Goal: Task Accomplishment & Management: Manage account settings

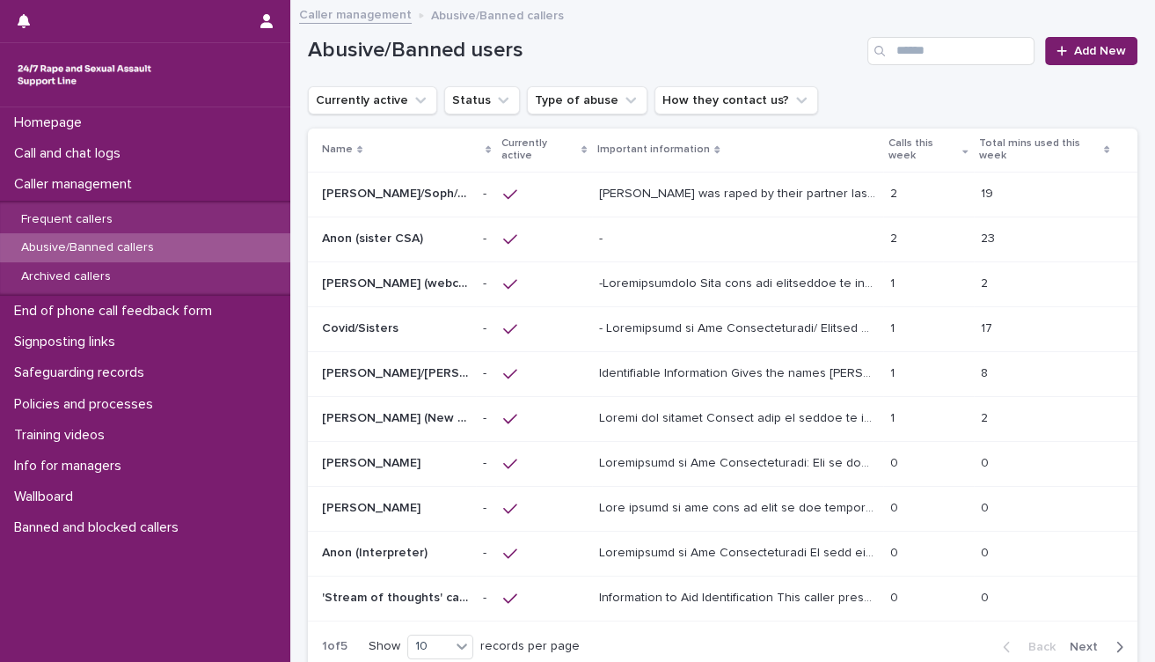
click at [1070, 645] on span "Next" at bounding box center [1089, 646] width 39 height 12
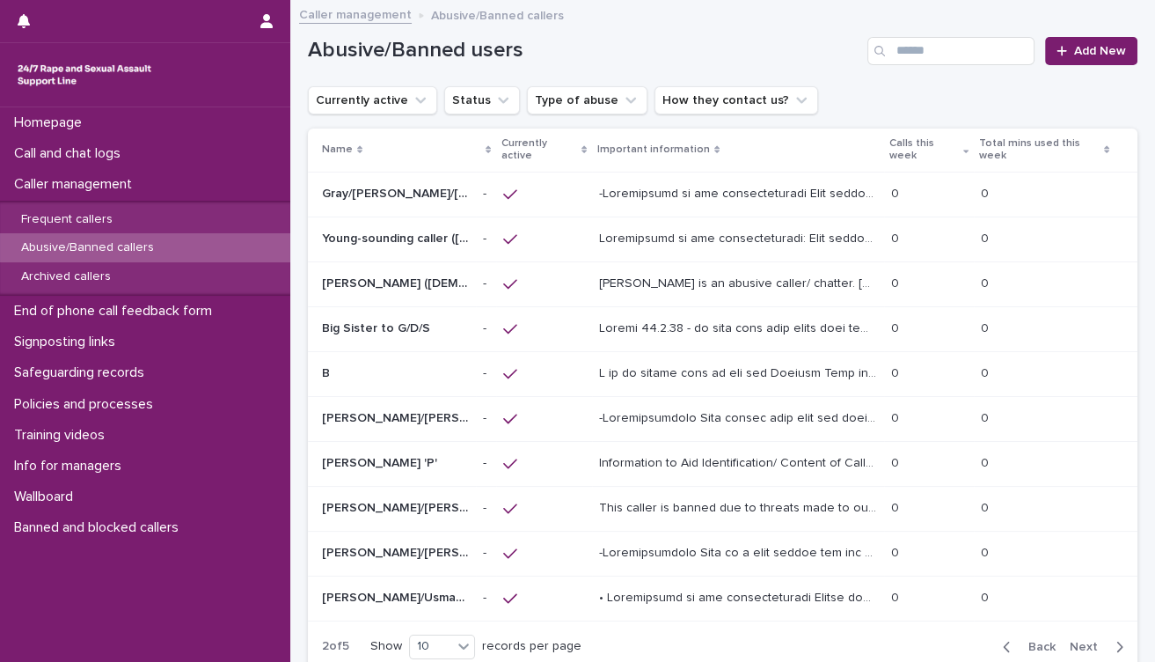
click at [1070, 645] on span "Next" at bounding box center [1089, 646] width 39 height 12
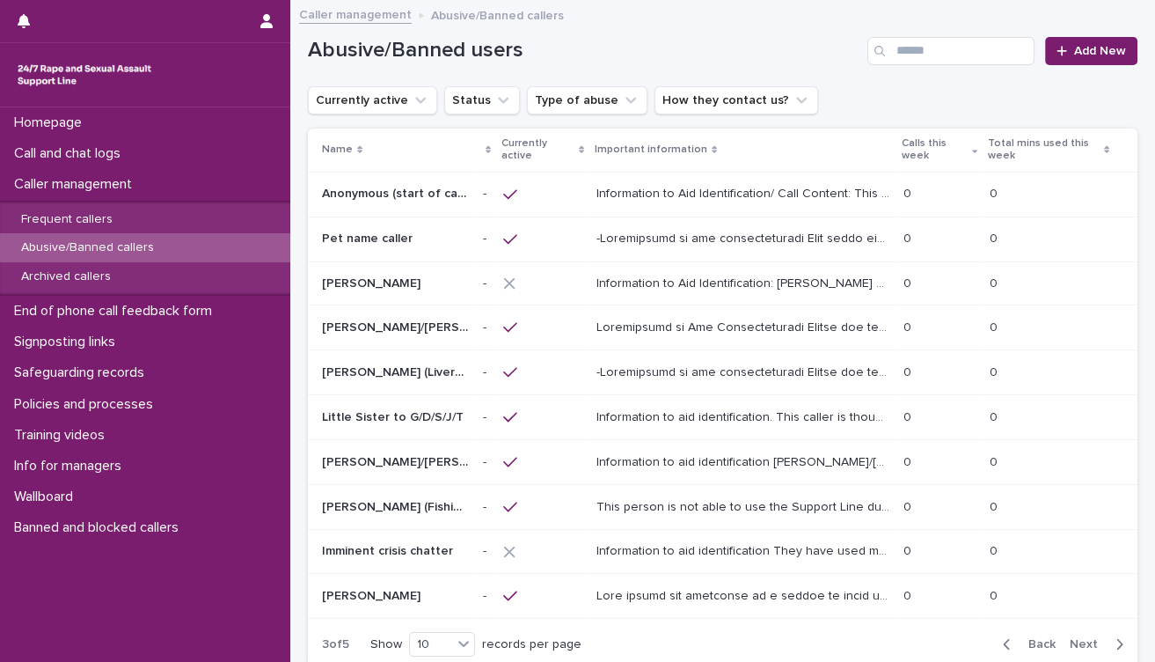
click at [163, 590] on div "Homepage Call and chat logs Caller management Frequent callers Abusive/Banned c…" at bounding box center [145, 384] width 290 height 554
click at [143, 188] on p "Caller management" at bounding box center [76, 184] width 139 height 17
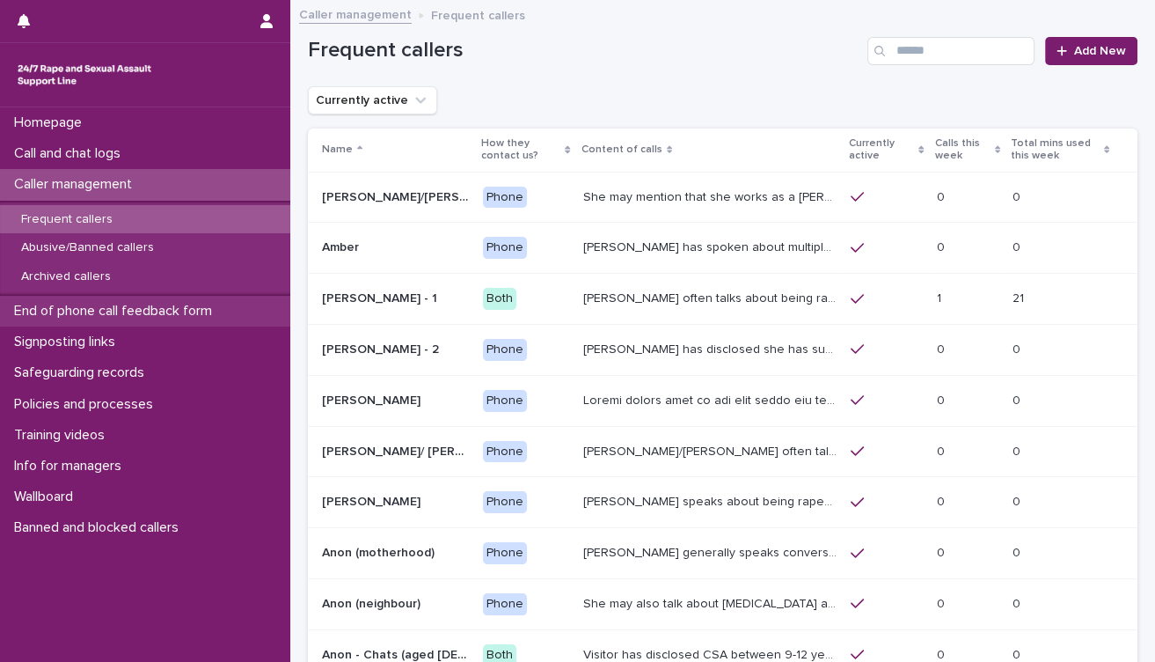
click at [126, 305] on p "End of phone call feedback form" at bounding box center [116, 311] width 219 height 17
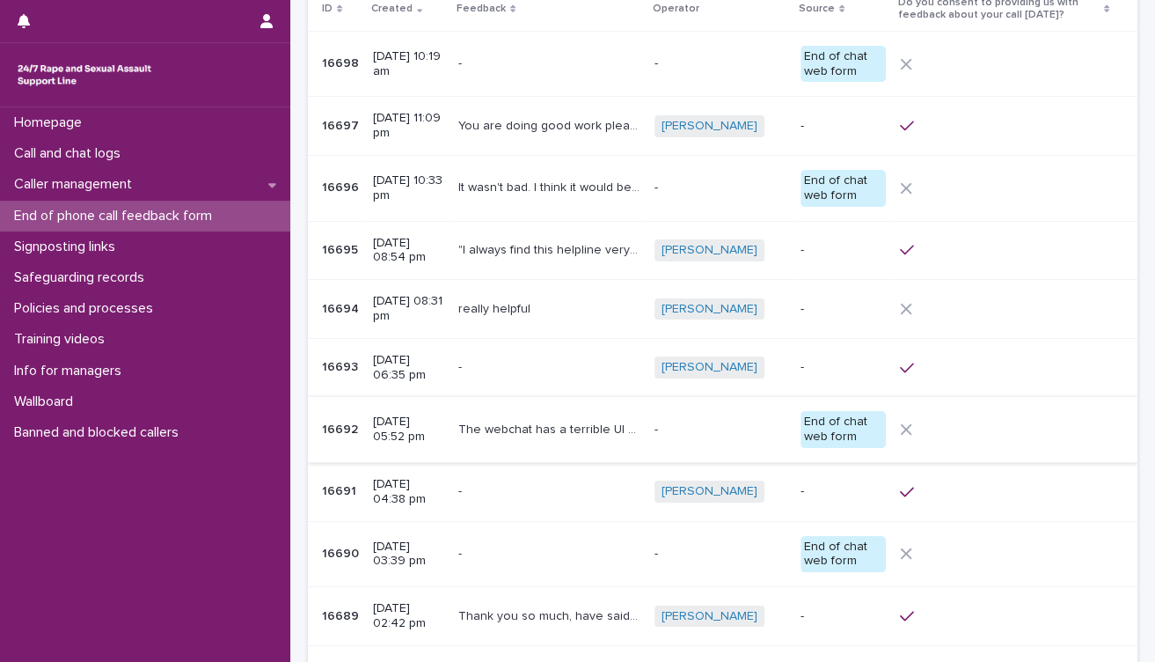
scroll to position [195, 0]
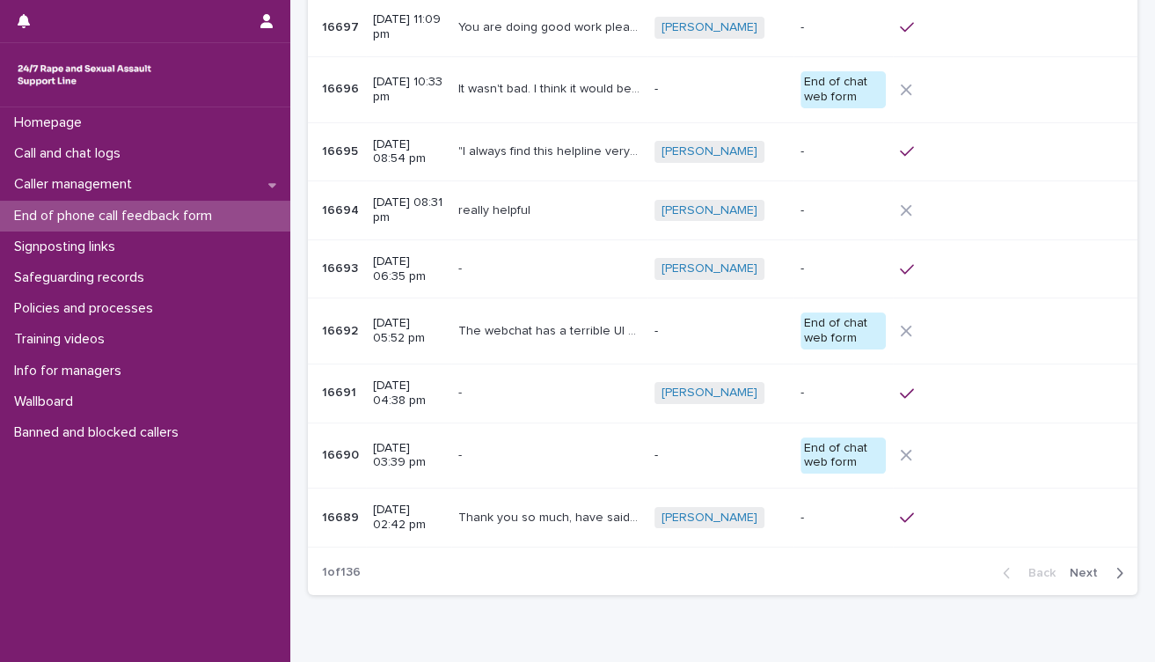
click at [1070, 567] on span "Next" at bounding box center [1089, 573] width 39 height 12
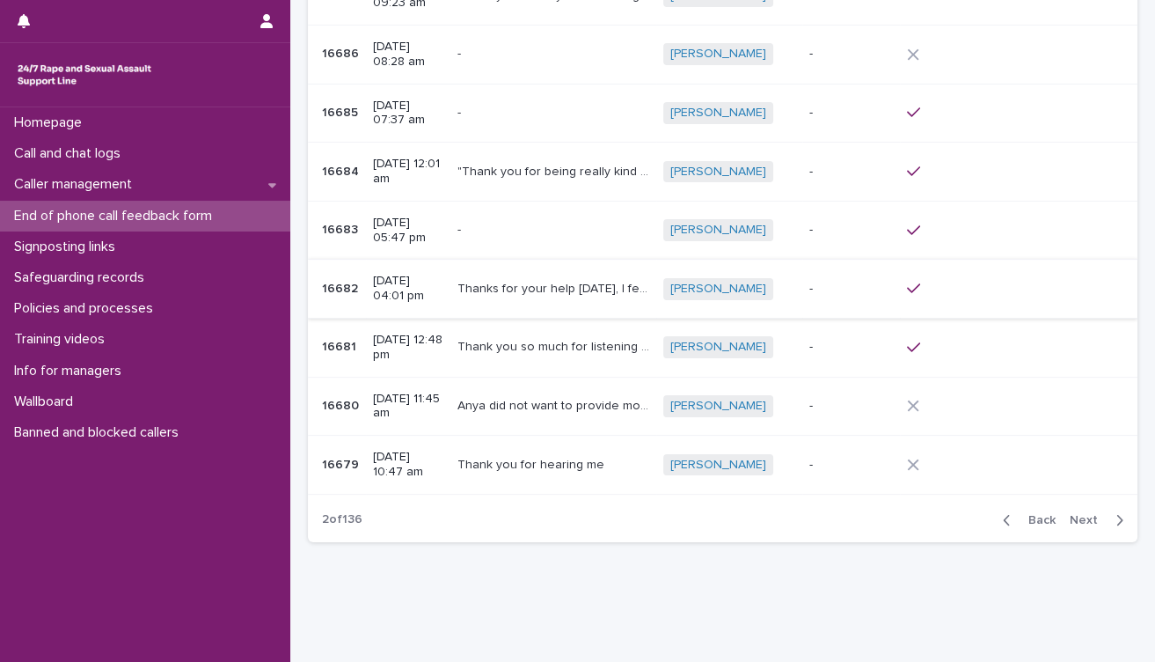
scroll to position [256, 0]
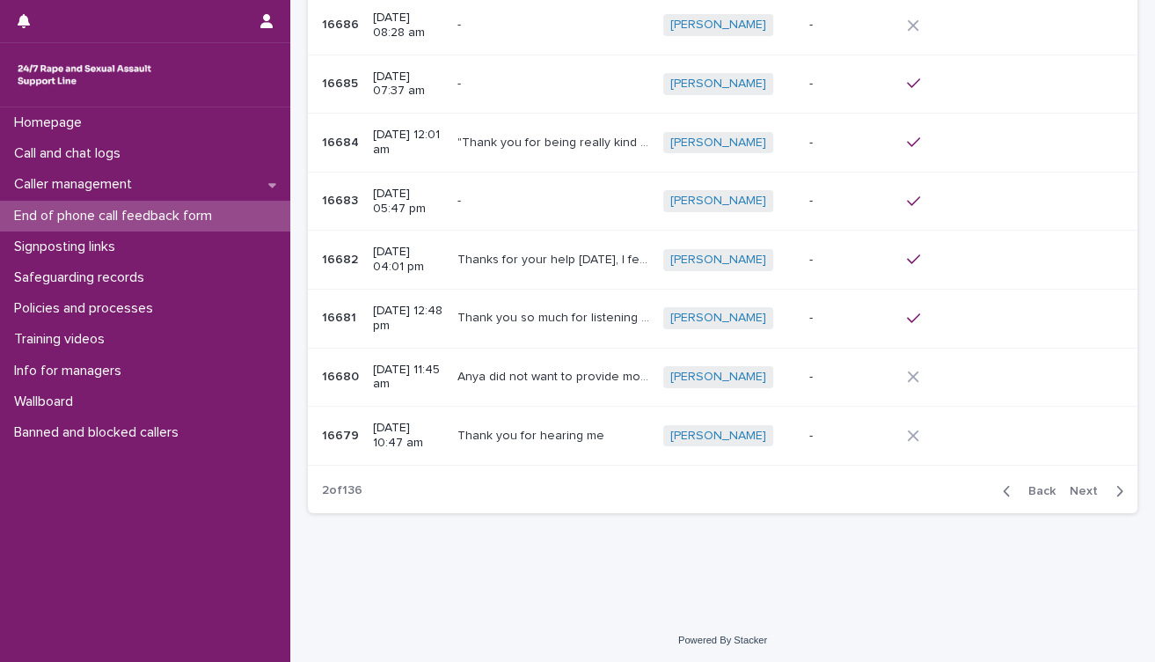
click at [1028, 489] on span "Back" at bounding box center [1037, 491] width 38 height 12
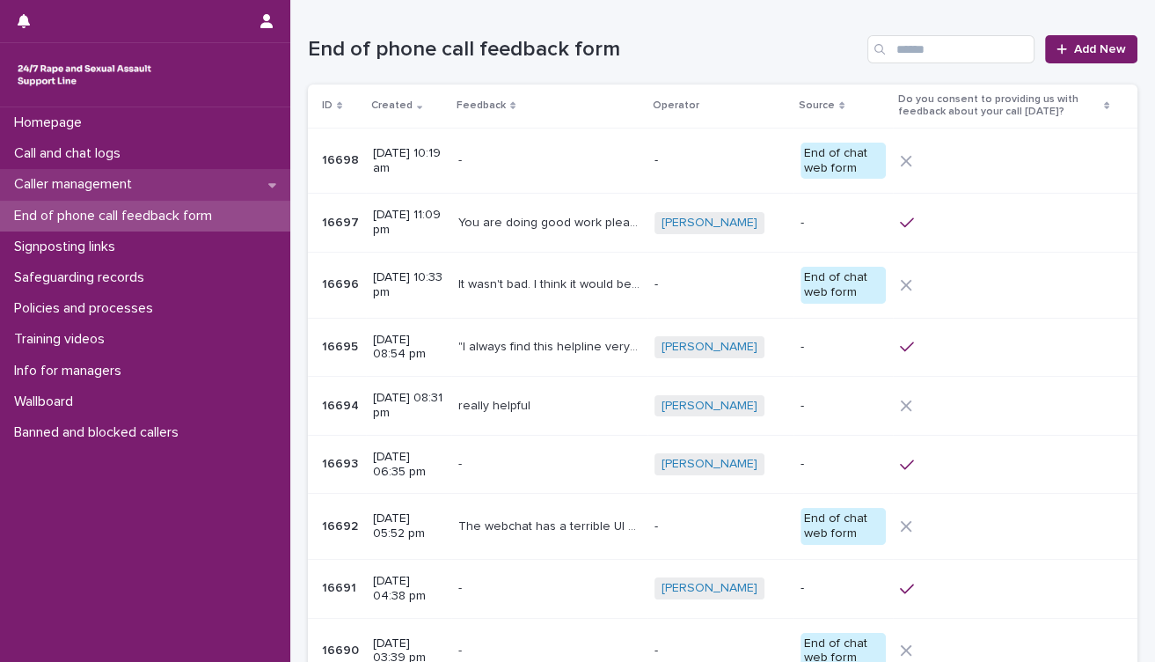
click at [132, 185] on p "Caller management" at bounding box center [76, 184] width 139 height 17
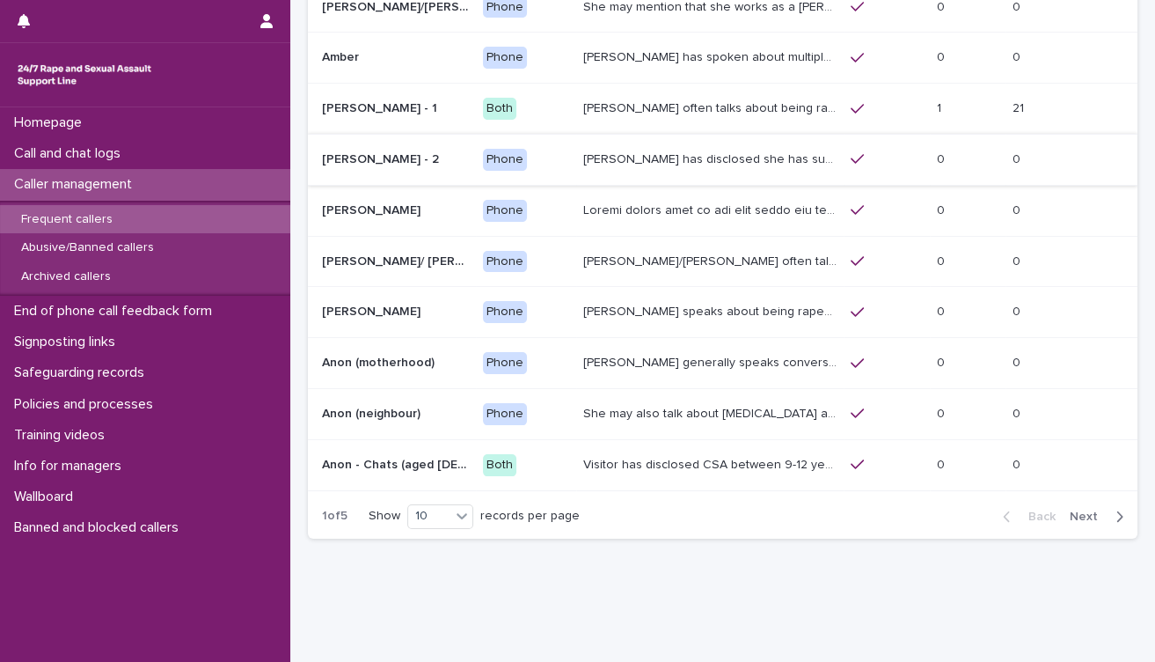
scroll to position [195, 0]
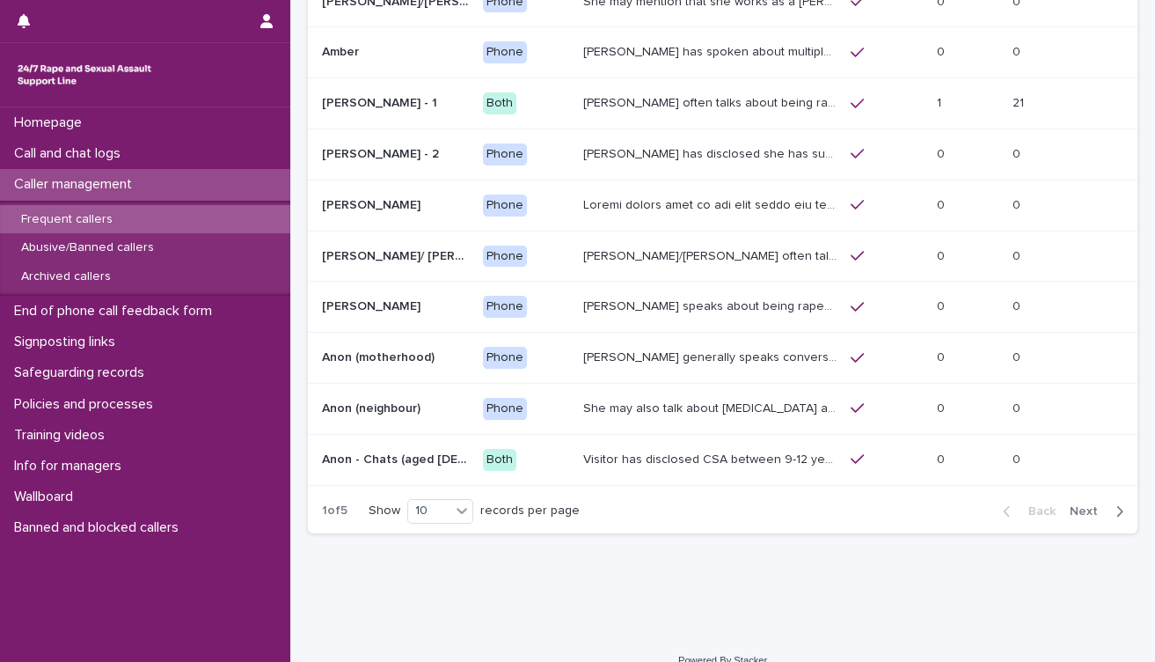
click at [1082, 505] on span "Next" at bounding box center [1089, 511] width 39 height 12
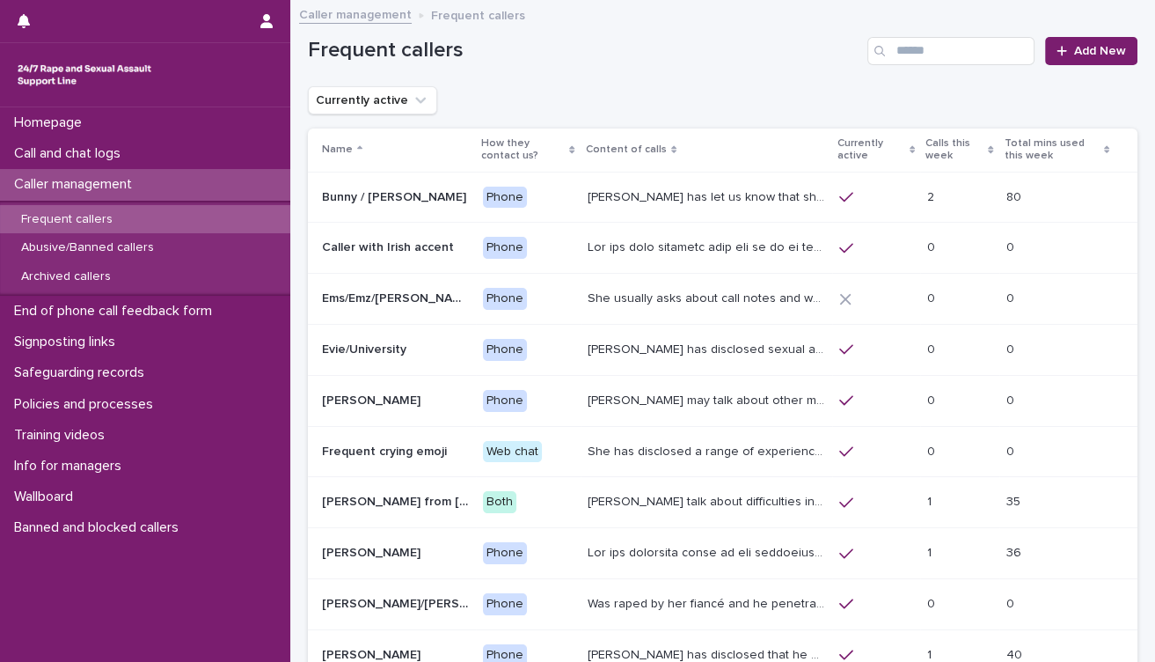
click at [691, 194] on p "[PERSON_NAME] has let us know that she is in her [DEMOGRAPHIC_DATA], and lives …" at bounding box center [708, 195] width 241 height 18
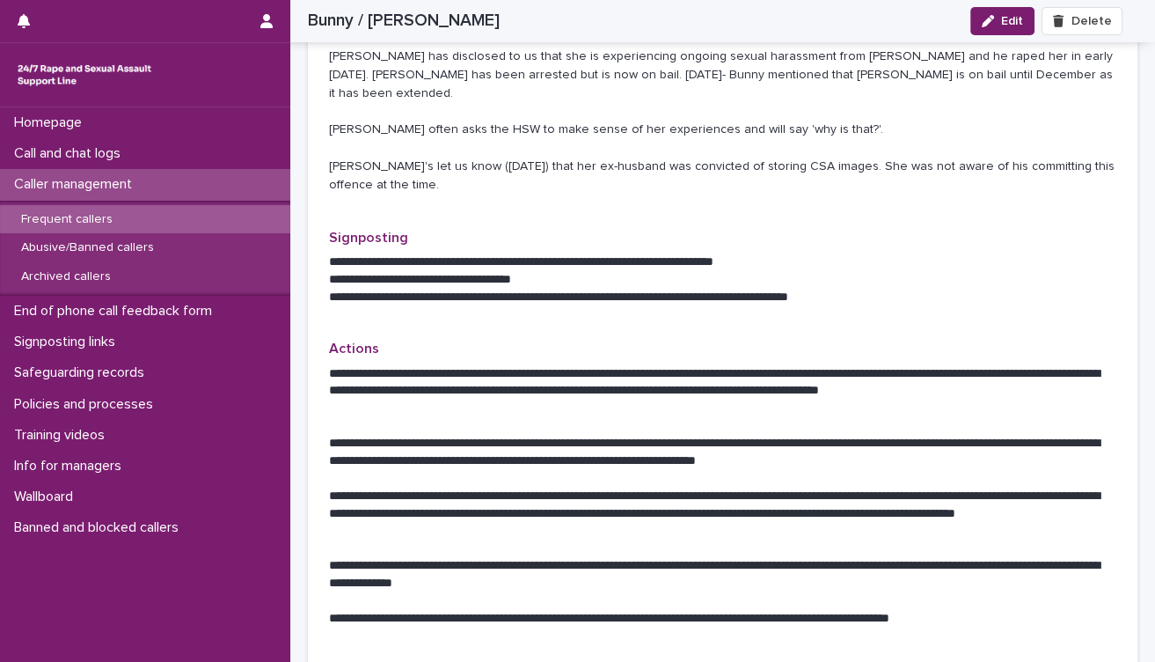
scroll to position [684, 0]
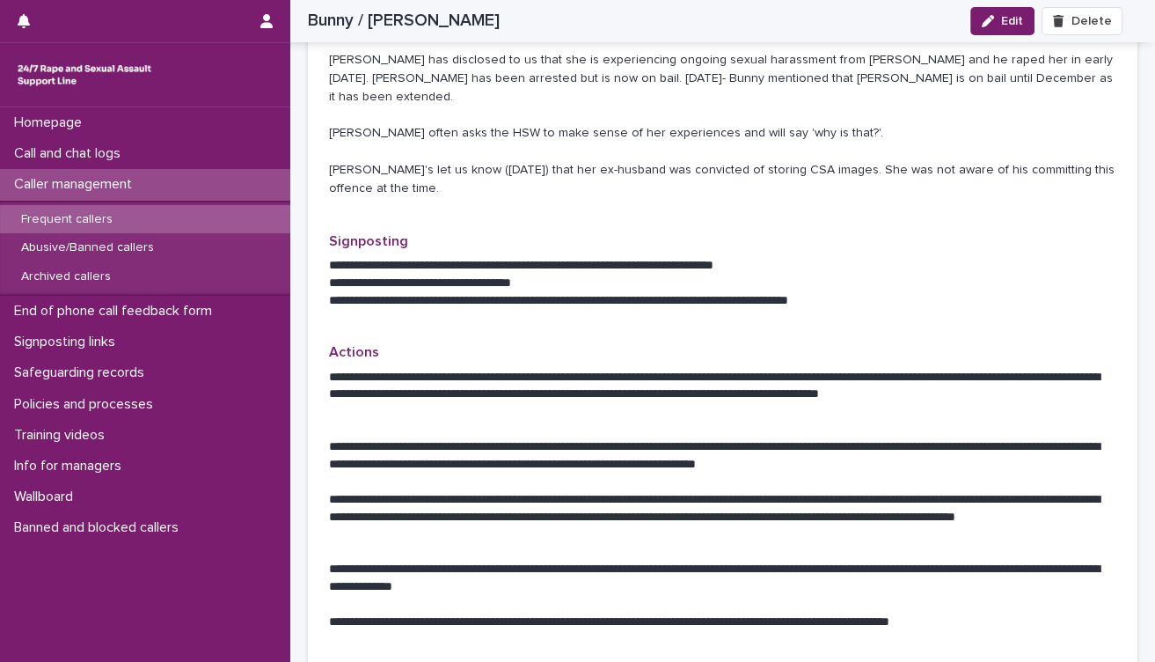
click at [109, 184] on p "Caller management" at bounding box center [76, 184] width 139 height 17
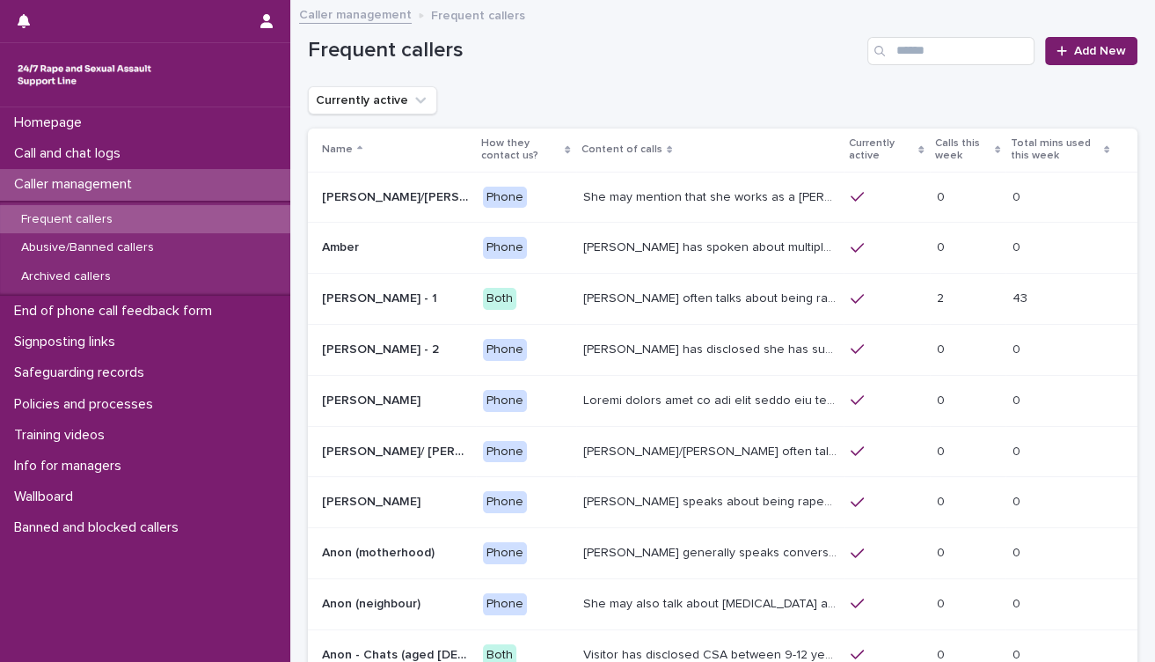
click at [647, 295] on p "[PERSON_NAME] often talks about being raped a night before or [DATE] or a month…" at bounding box center [711, 297] width 257 height 18
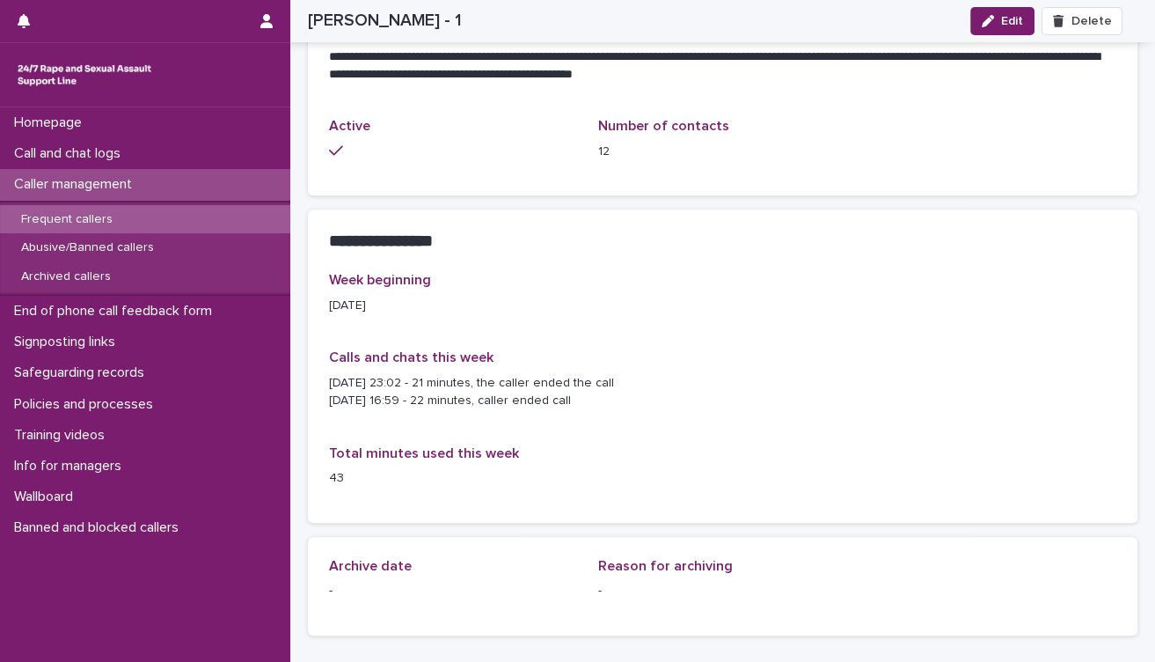
scroll to position [587, 0]
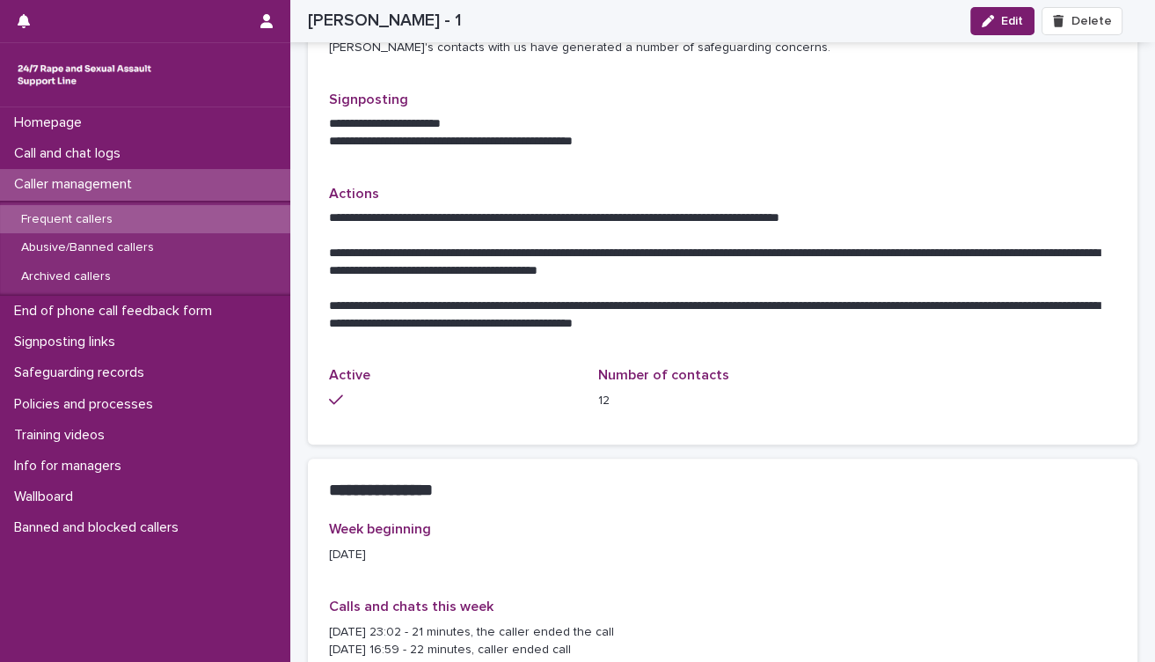
click at [114, 178] on p "Caller management" at bounding box center [76, 184] width 139 height 17
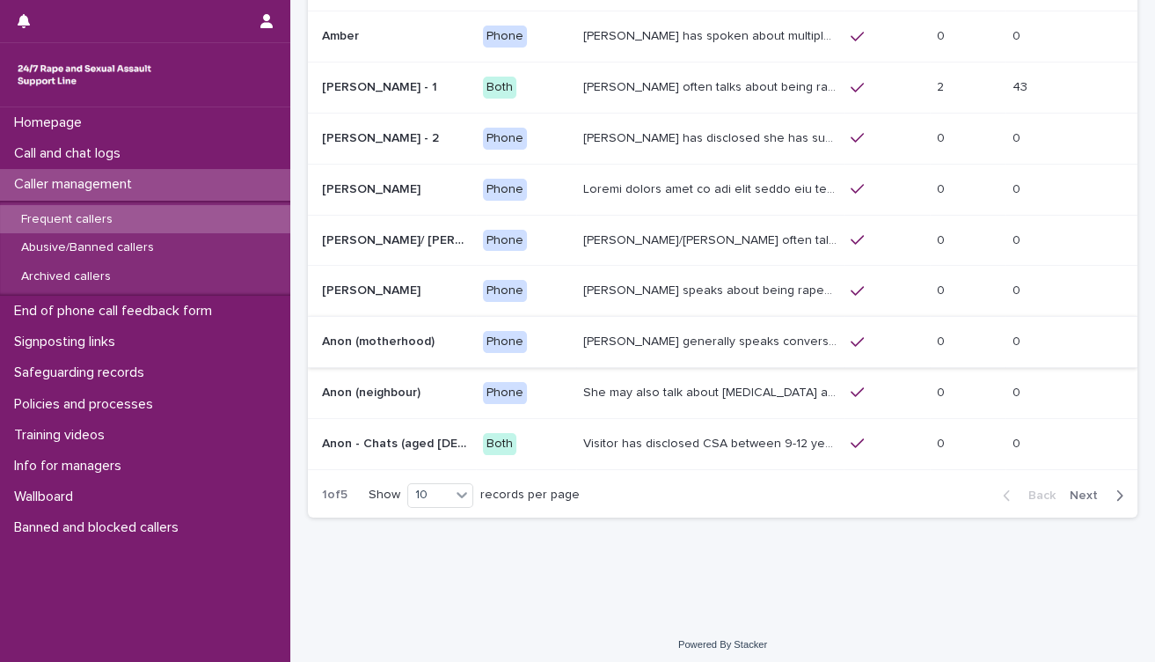
scroll to position [215, 0]
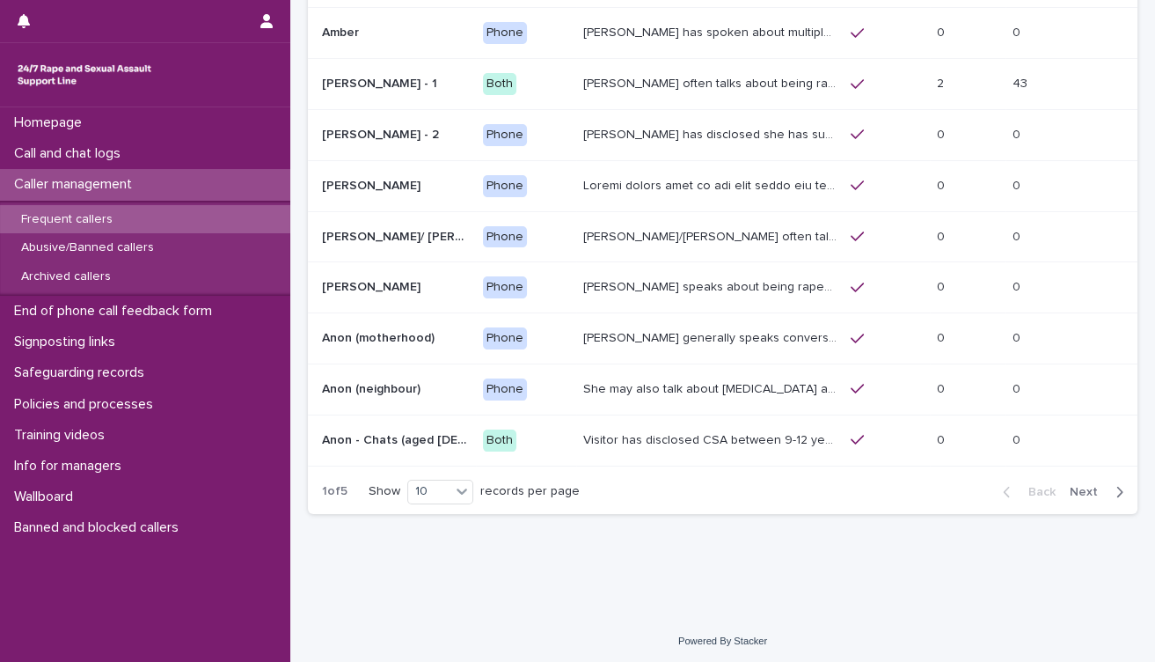
click at [1074, 486] on span "Next" at bounding box center [1089, 492] width 39 height 12
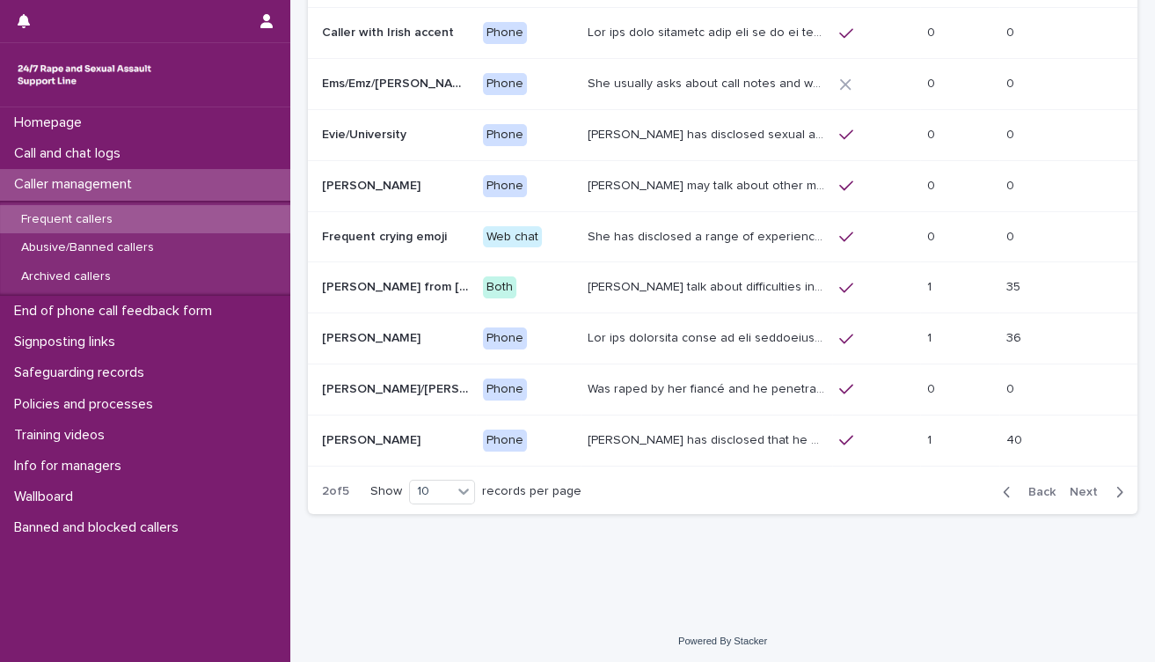
click at [1074, 486] on span "Next" at bounding box center [1089, 492] width 39 height 12
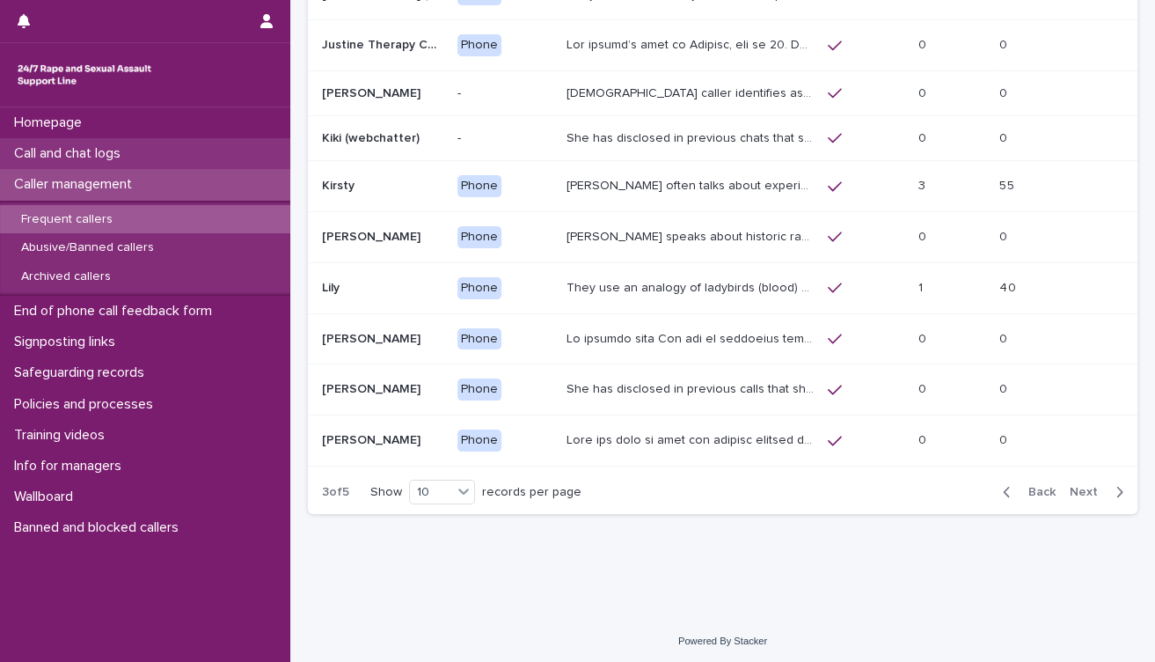
click at [165, 157] on div "Call and chat logs" at bounding box center [145, 153] width 290 height 31
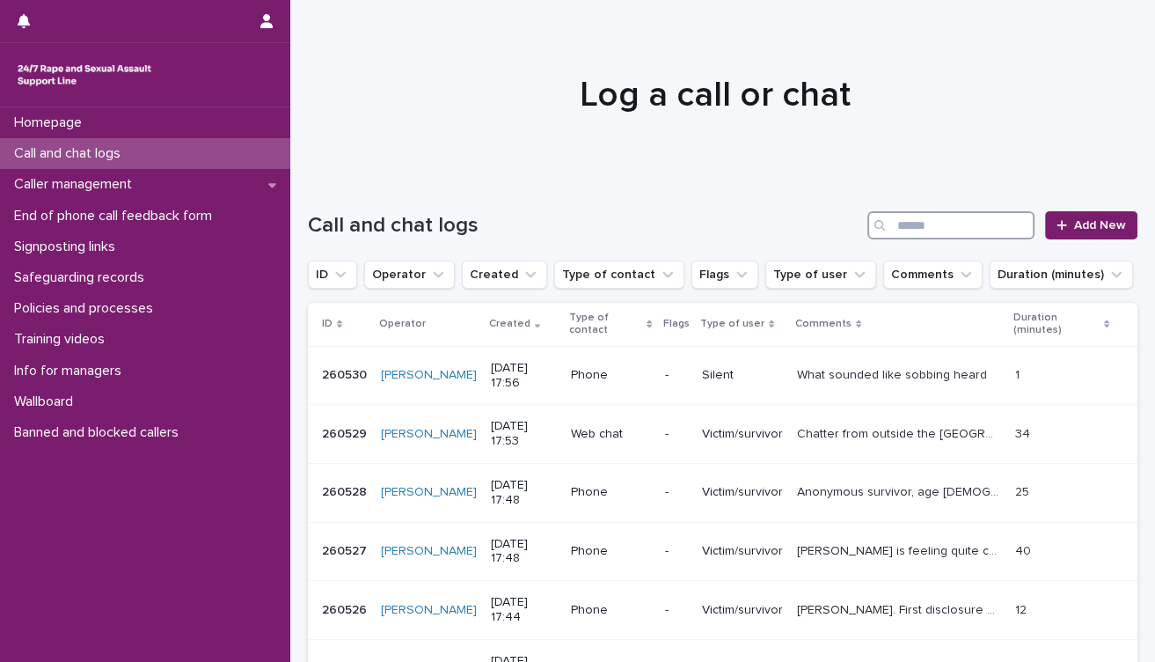
click at [899, 226] on input "Search" at bounding box center [950, 225] width 167 height 28
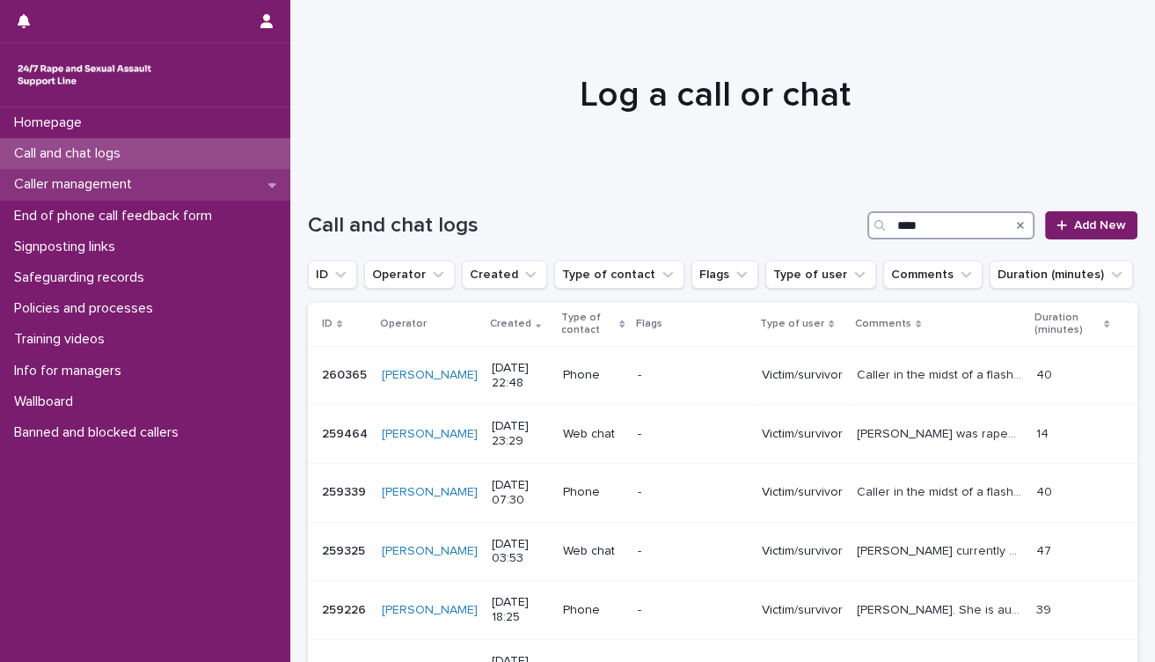
type input "****"
click at [155, 182] on div "Caller management" at bounding box center [145, 184] width 290 height 31
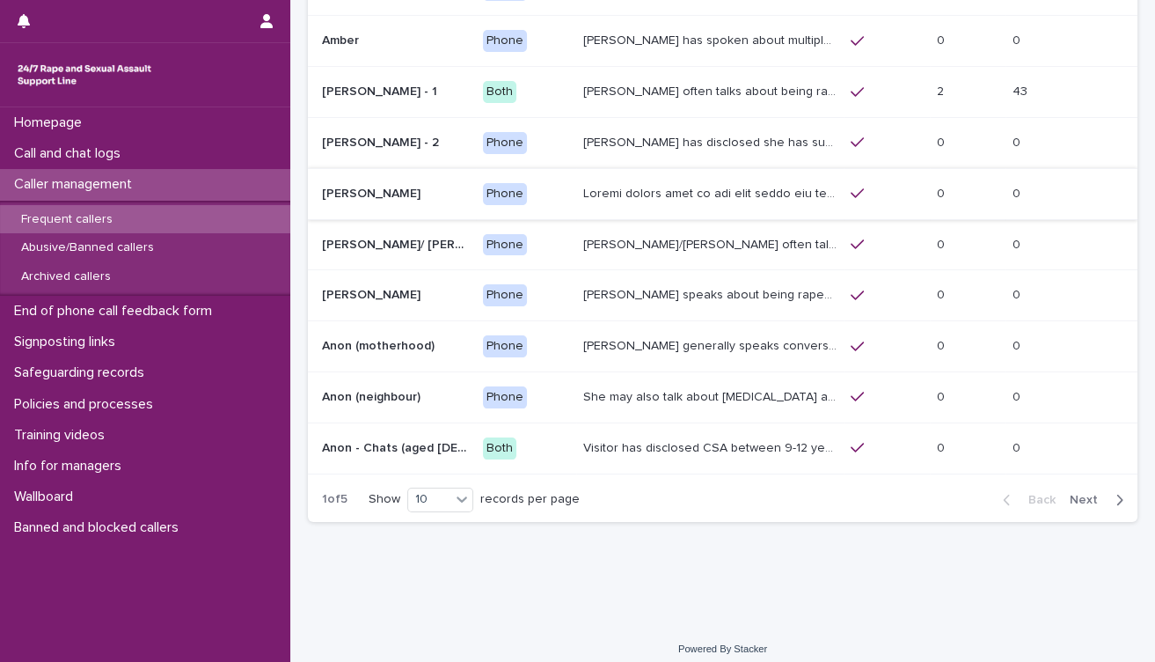
scroll to position [215, 0]
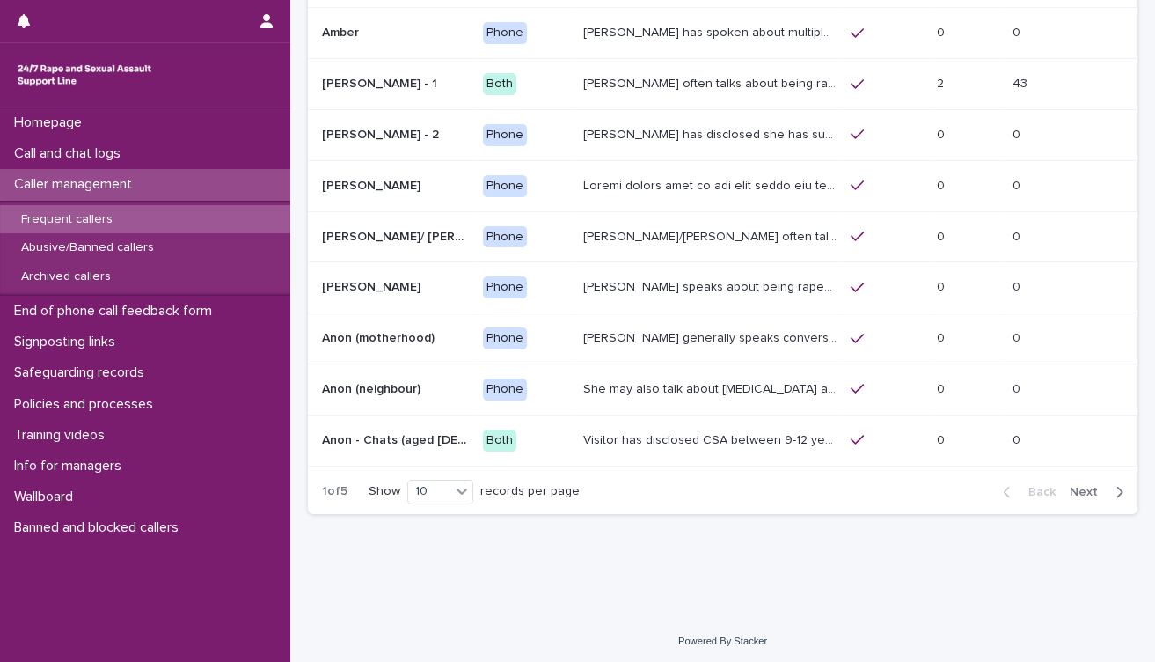
click at [1071, 486] on span "Next" at bounding box center [1089, 492] width 39 height 12
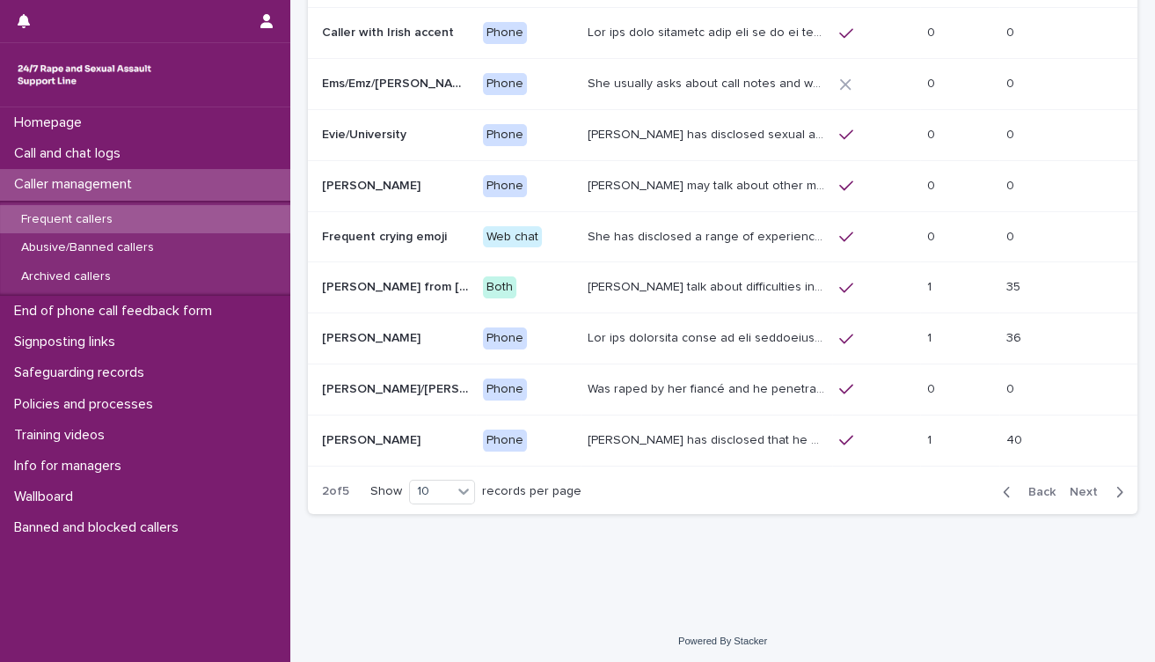
click at [1071, 486] on span "Next" at bounding box center [1089, 492] width 39 height 12
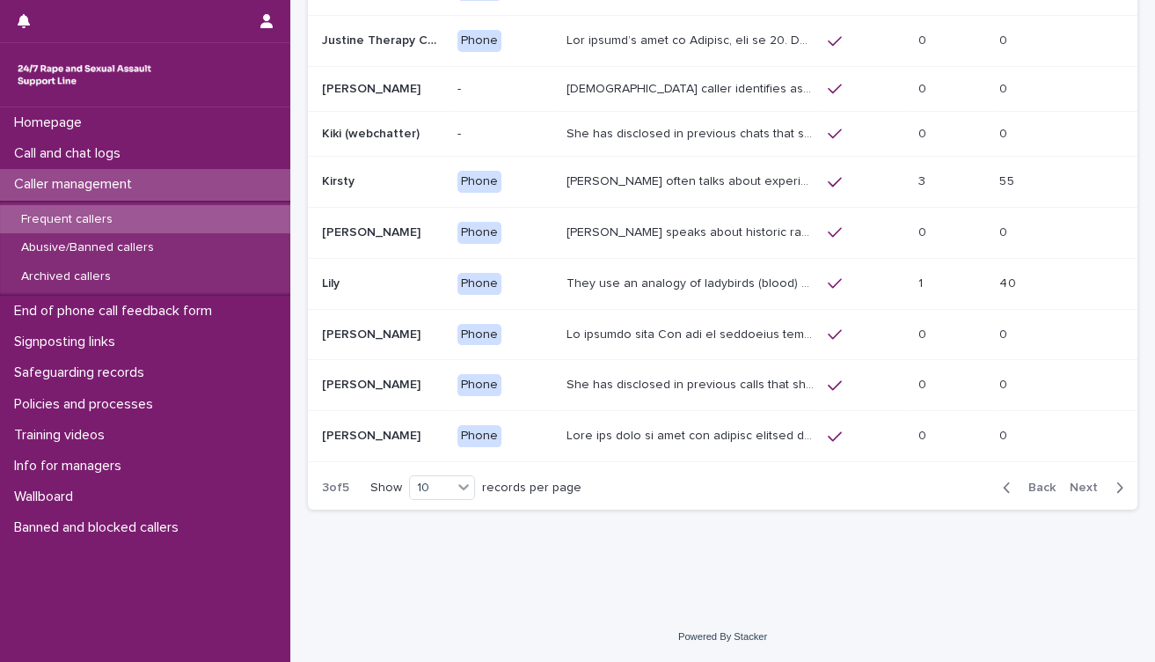
scroll to position [202, 0]
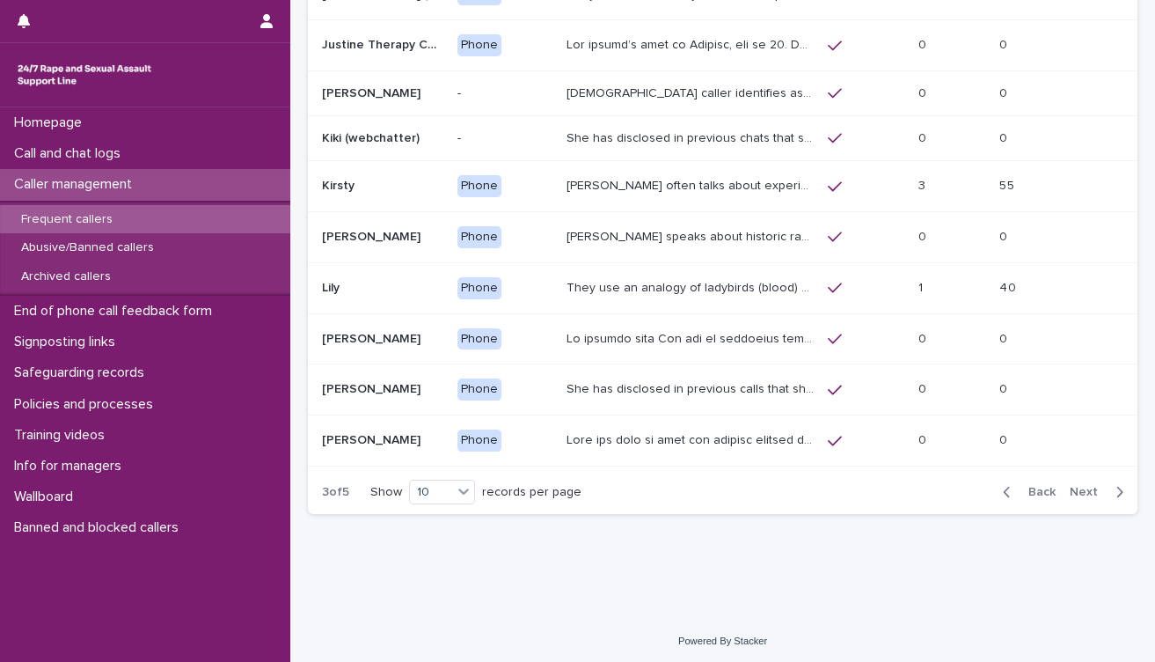
click at [757, 388] on p "She has disclosed in previous calls that she is a survivor of rape by her ex-pa…" at bounding box center [692, 387] width 252 height 18
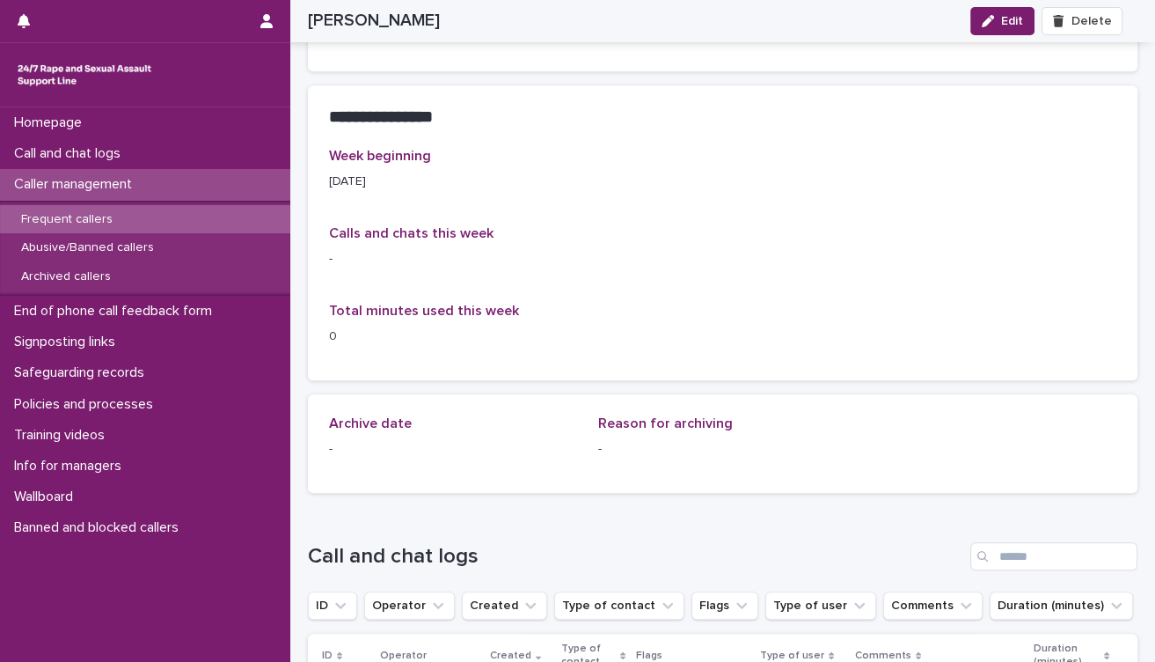
scroll to position [976, 0]
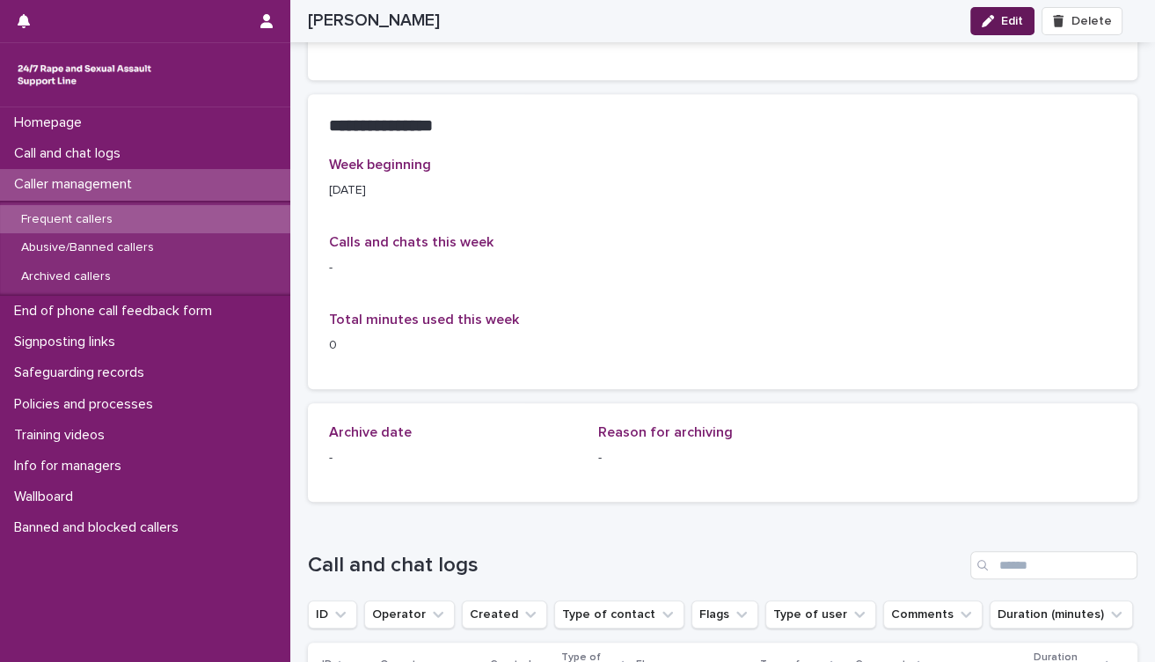
click at [1001, 26] on div "button" at bounding box center [991, 21] width 19 height 12
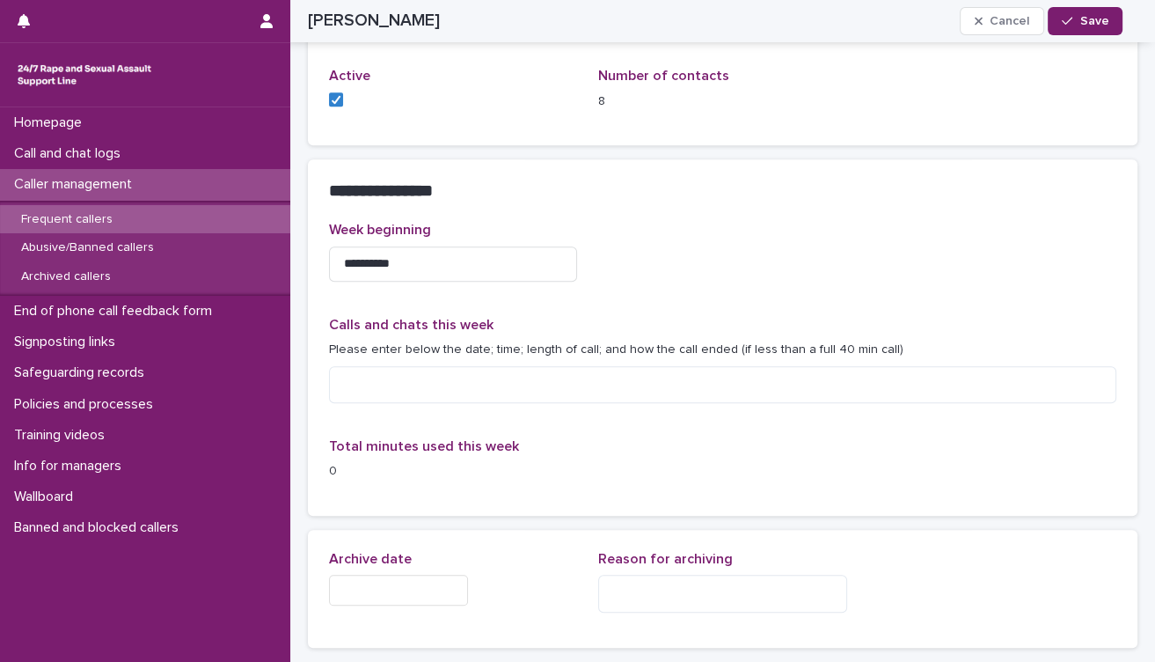
scroll to position [939, 0]
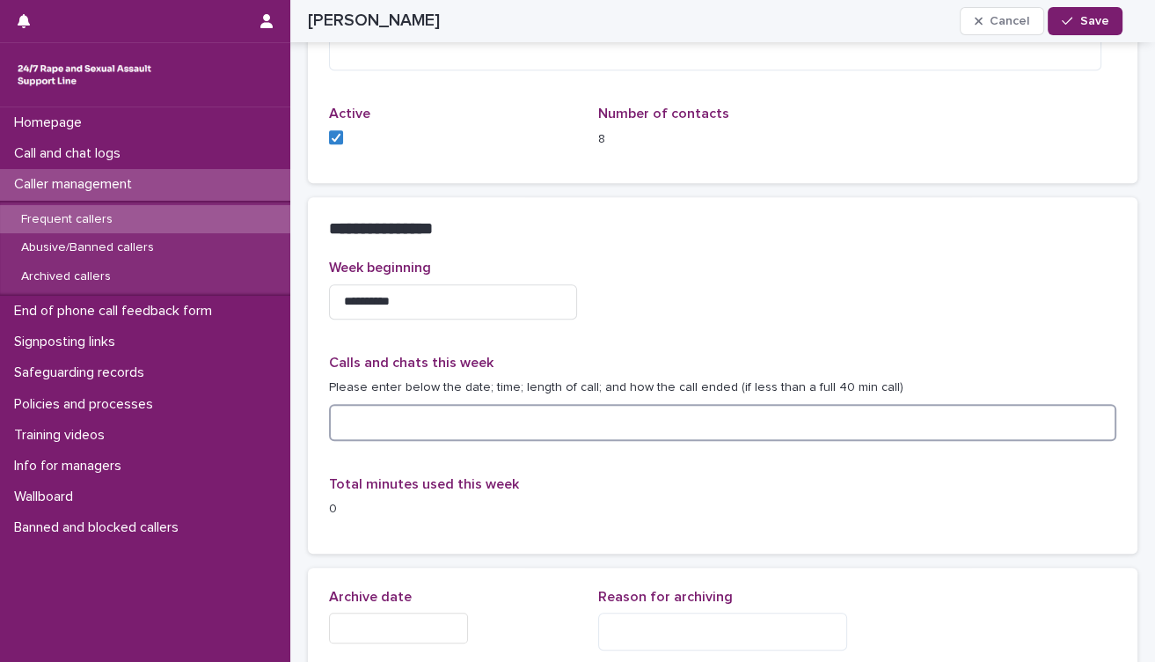
click at [693, 415] on textarea at bounding box center [722, 423] width 787 height 38
type textarea "**********"
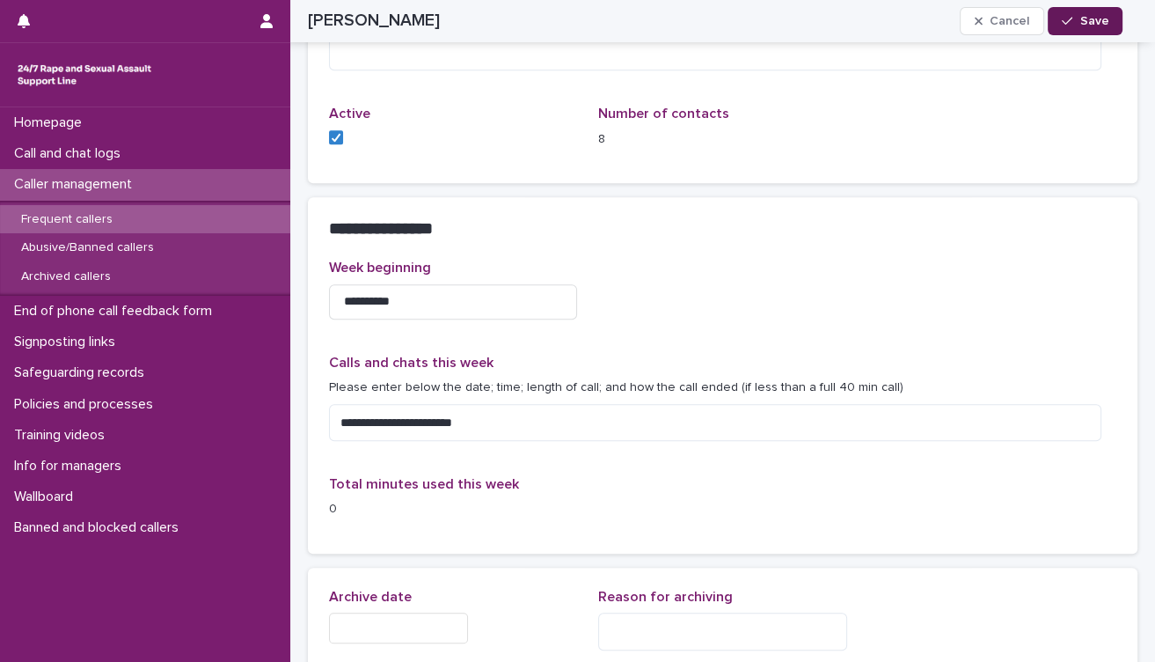
click at [1077, 15] on div "button" at bounding box center [1071, 21] width 18 height 12
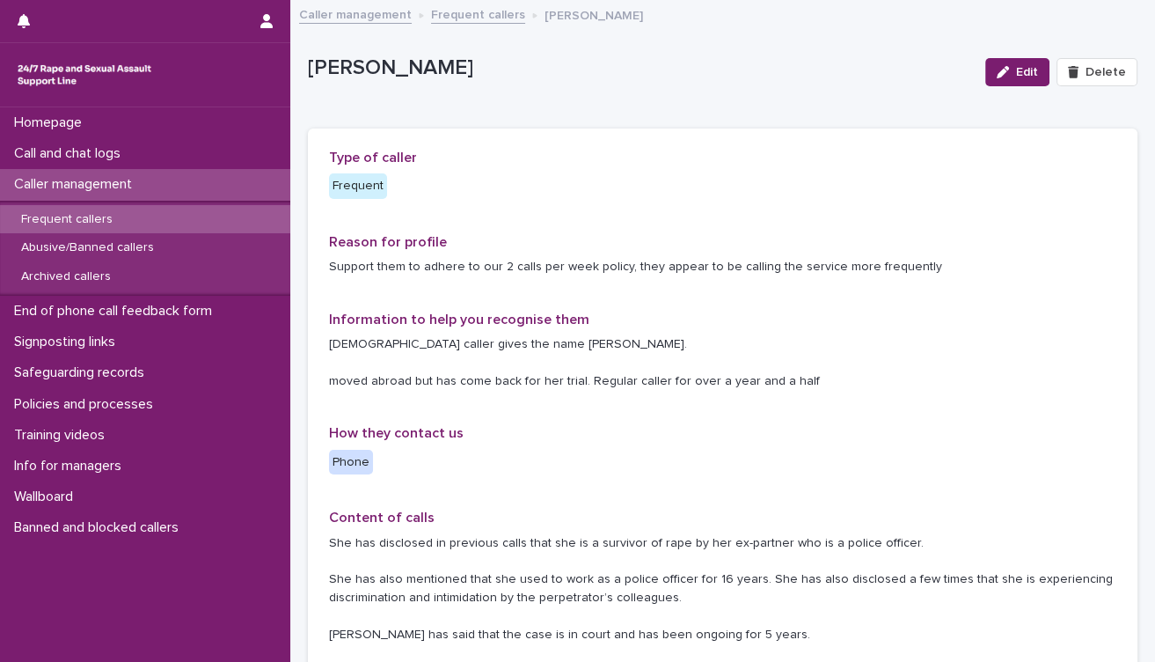
scroll to position [586, 0]
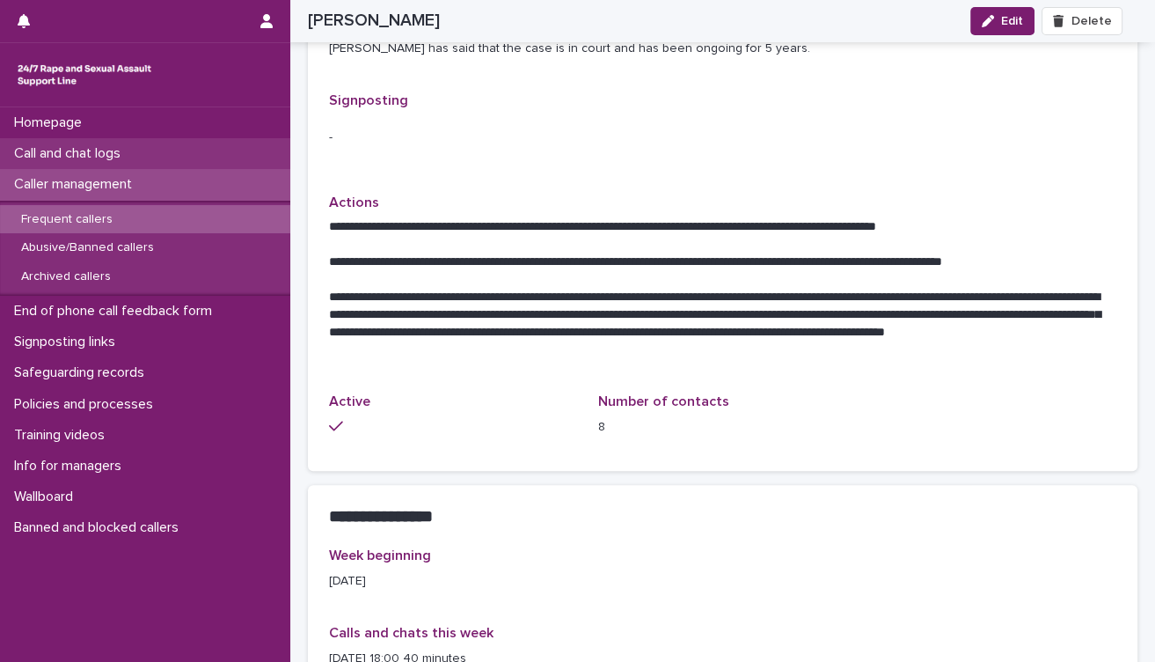
click at [116, 150] on p "Call and chat logs" at bounding box center [71, 153] width 128 height 17
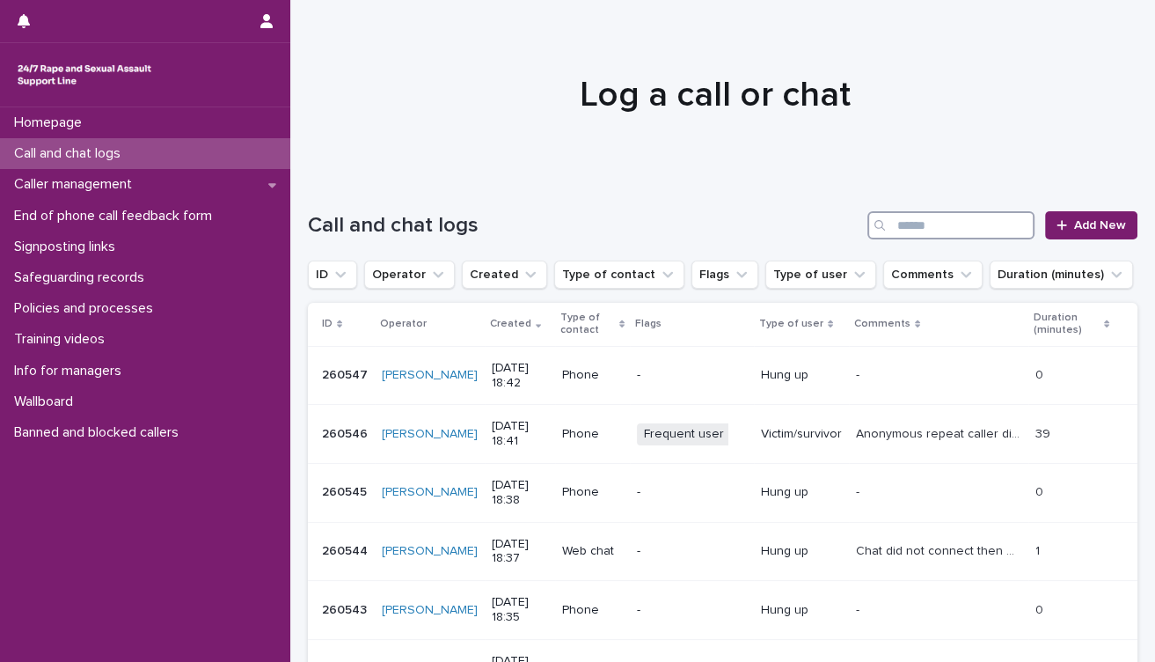
click at [911, 226] on input "Search" at bounding box center [950, 225] width 167 height 28
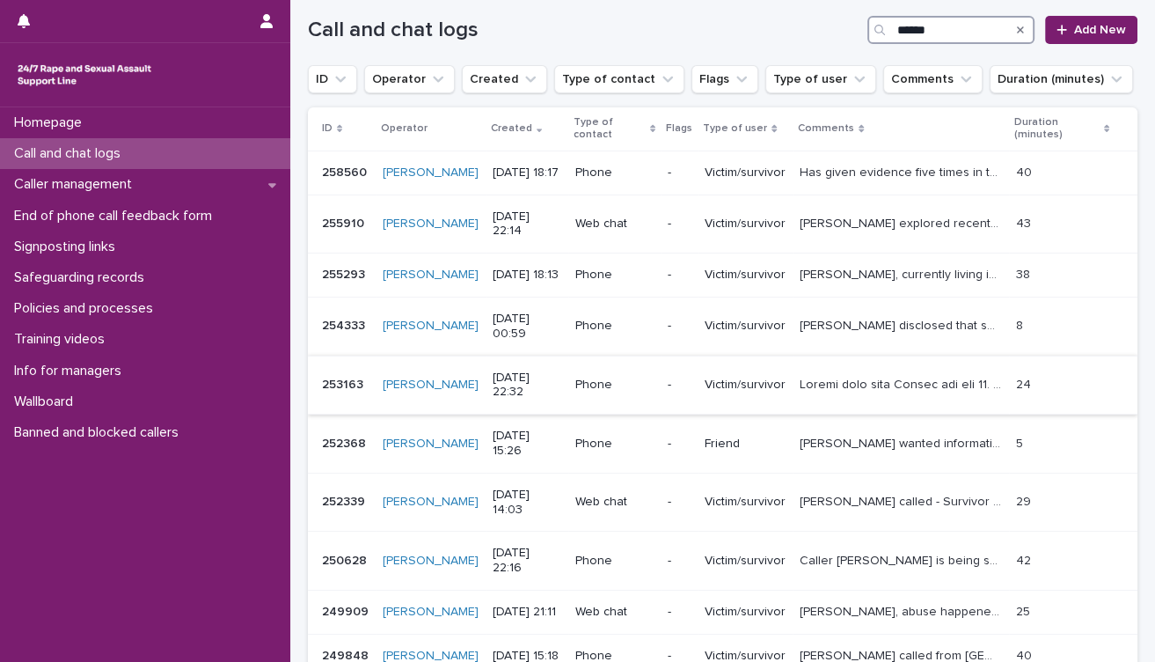
scroll to position [293, 0]
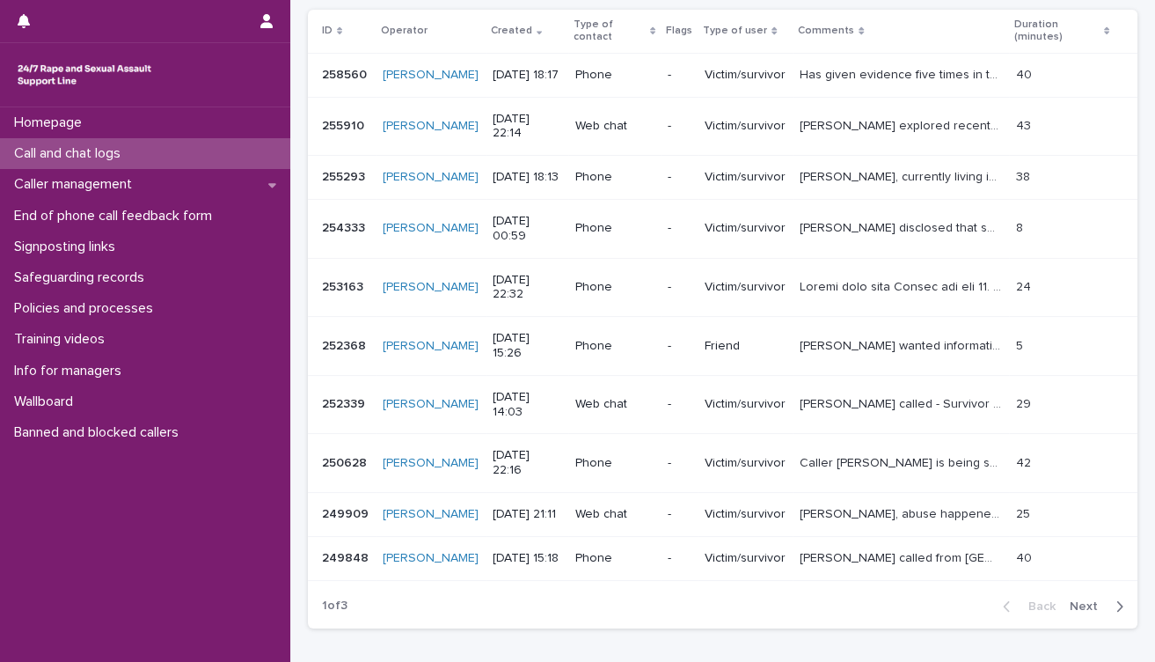
type input "******"
click at [1078, 612] on span "Next" at bounding box center [1089, 606] width 39 height 12
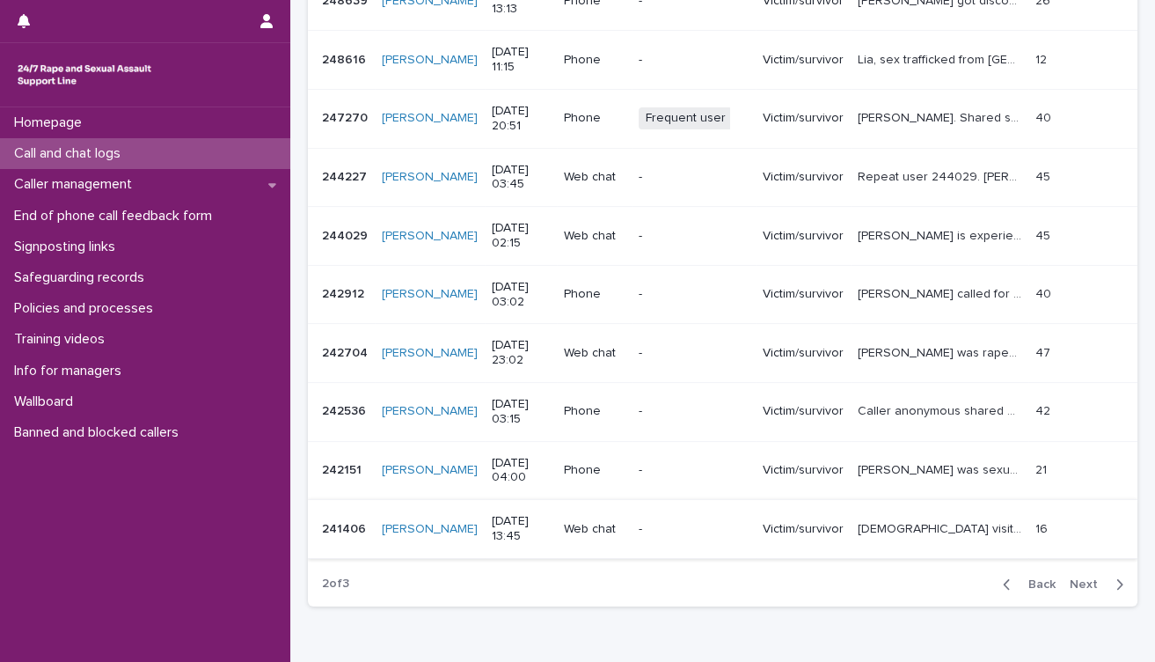
scroll to position [406, 0]
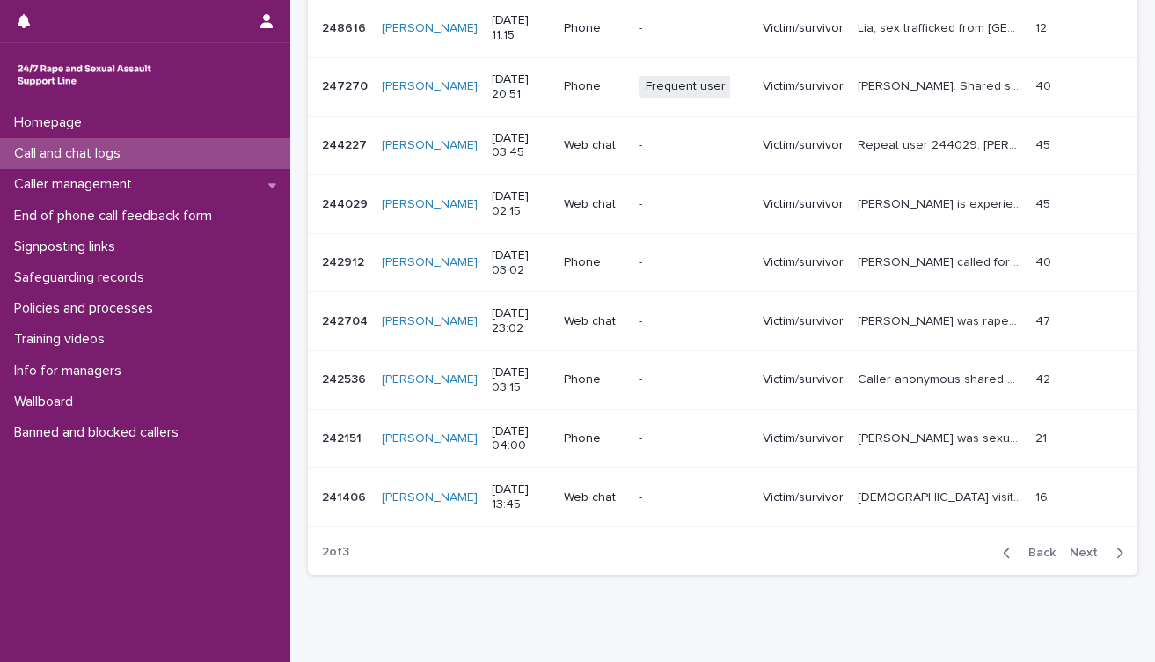
click at [1070, 552] on span "Next" at bounding box center [1089, 552] width 39 height 12
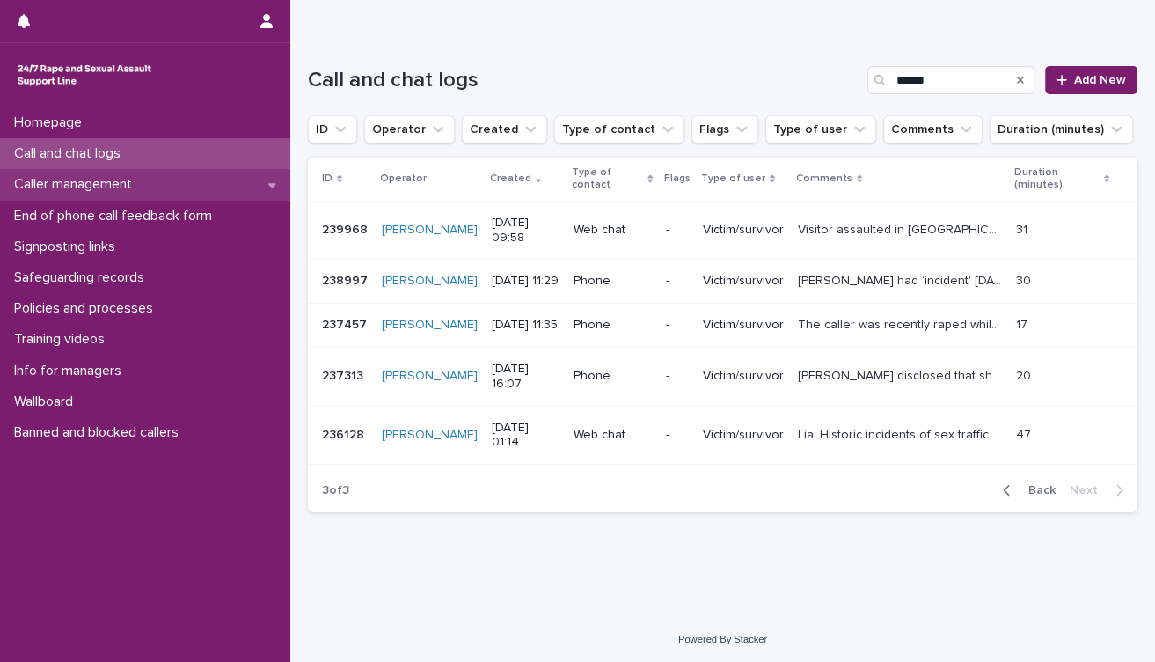
click at [109, 186] on p "Caller management" at bounding box center [76, 184] width 139 height 17
